Goal: Task Accomplishment & Management: Manage account settings

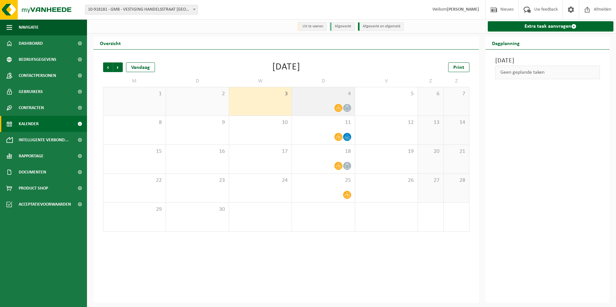
click at [318, 102] on div "4" at bounding box center [323, 101] width 63 height 28
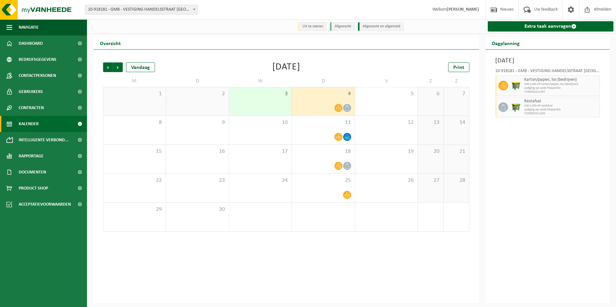
click at [542, 88] on span "Lediging op vaste frequentie" at bounding box center [561, 88] width 74 height 4
click at [533, 107] on span "WB-1100-HP restafval" at bounding box center [561, 106] width 74 height 4
click at [268, 129] on div "10" at bounding box center [260, 130] width 63 height 29
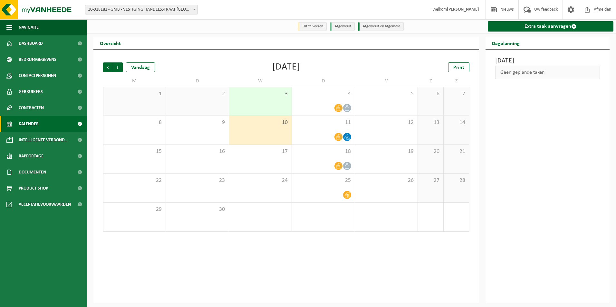
click at [266, 108] on div "3" at bounding box center [260, 101] width 63 height 28
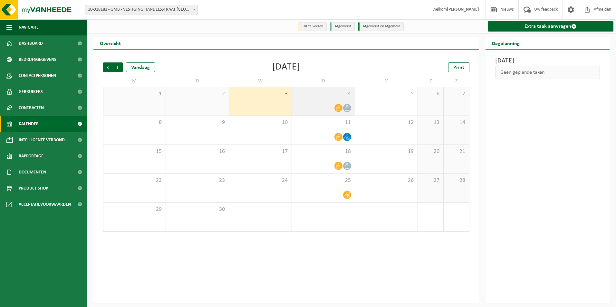
click at [314, 102] on div "4" at bounding box center [323, 101] width 63 height 28
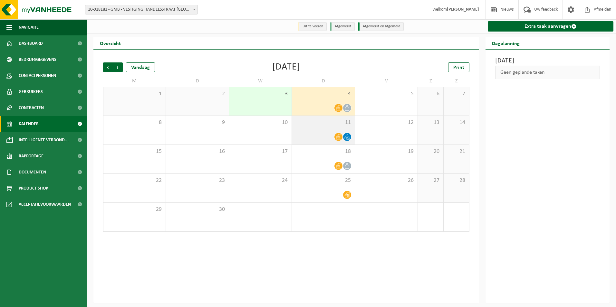
click at [318, 125] on span "11" at bounding box center [323, 122] width 56 height 7
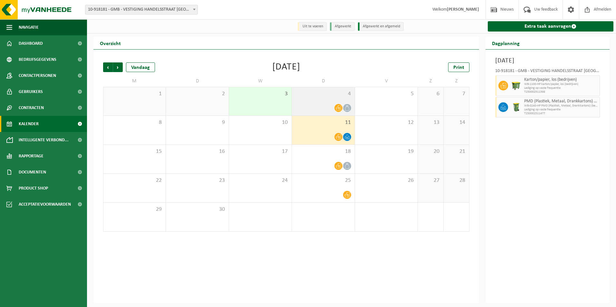
click at [325, 102] on div "4" at bounding box center [323, 101] width 63 height 28
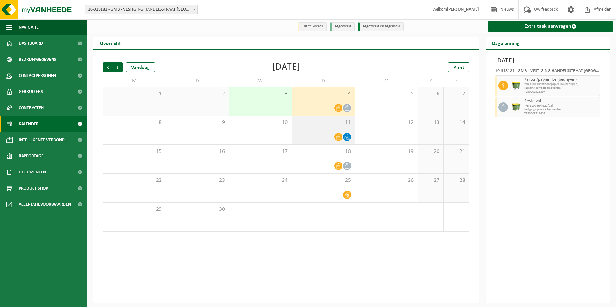
click at [325, 131] on div "11" at bounding box center [323, 130] width 63 height 29
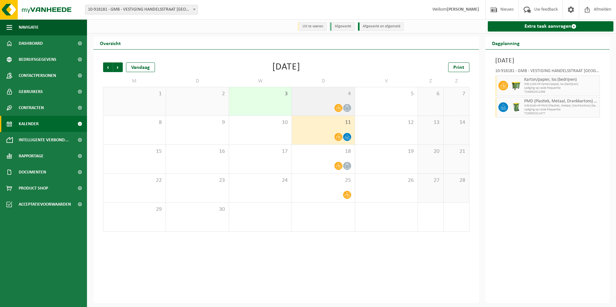
click at [341, 106] on icon at bounding box center [338, 108] width 5 height 5
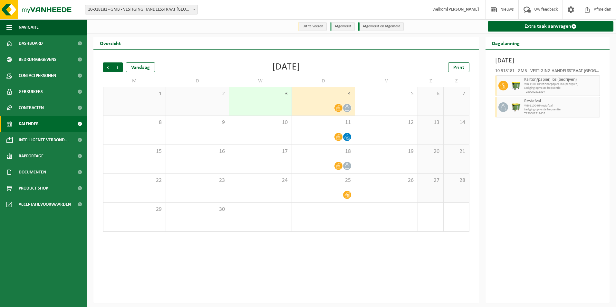
click at [560, 83] on span "WB-1100-HP karton/papier, los (bedrijven)" at bounding box center [561, 84] width 74 height 4
click at [544, 107] on span "WB-1100-HP restafval" at bounding box center [561, 106] width 74 height 4
click at [544, 88] on span "Lediging op vaste frequentie" at bounding box center [561, 88] width 74 height 4
click at [541, 107] on span "WB-1100-HP restafval" at bounding box center [561, 106] width 74 height 4
click at [330, 131] on div "11" at bounding box center [323, 130] width 63 height 29
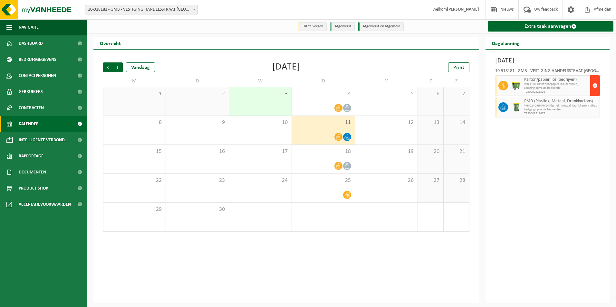
click at [593, 87] on span "button" at bounding box center [595, 85] width 5 height 13
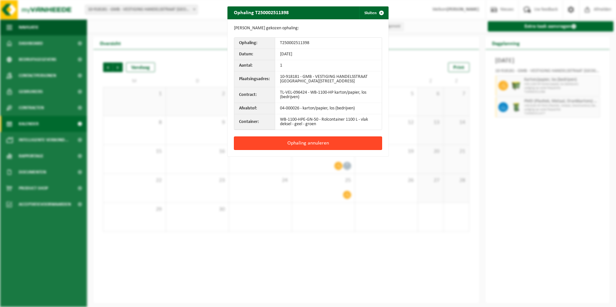
click at [315, 142] on button "Ophaling annuleren" at bounding box center [308, 144] width 148 height 14
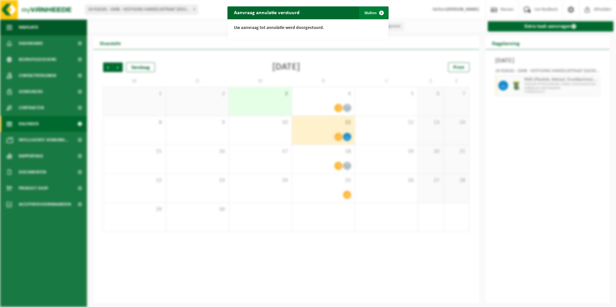
click at [376, 15] on span "button" at bounding box center [381, 12] width 13 height 13
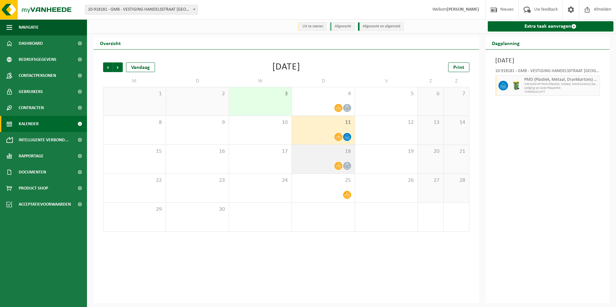
click at [322, 164] on div at bounding box center [323, 166] width 56 height 9
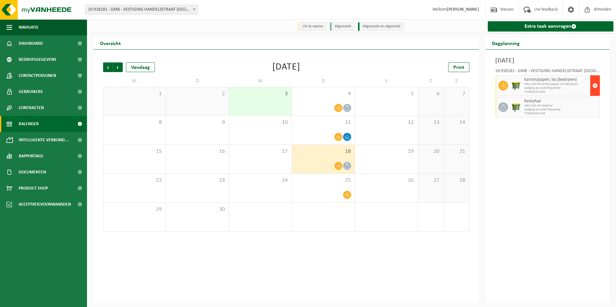
click at [595, 85] on span "button" at bounding box center [595, 85] width 5 height 13
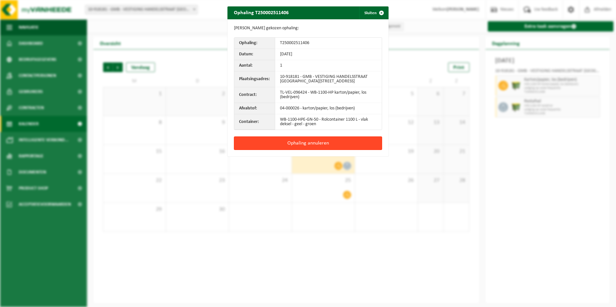
click at [314, 142] on button "Ophaling annuleren" at bounding box center [308, 144] width 148 height 14
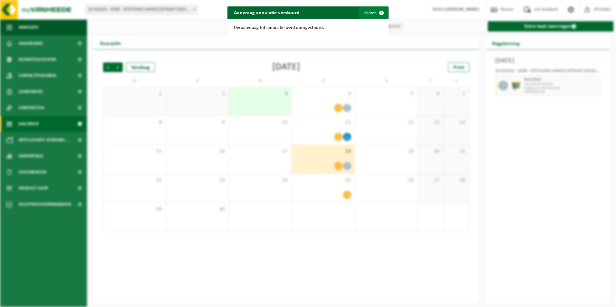
click at [369, 13] on button "Sluiten" at bounding box center [373, 12] width 29 height 13
